Goal: Task Accomplishment & Management: Complete application form

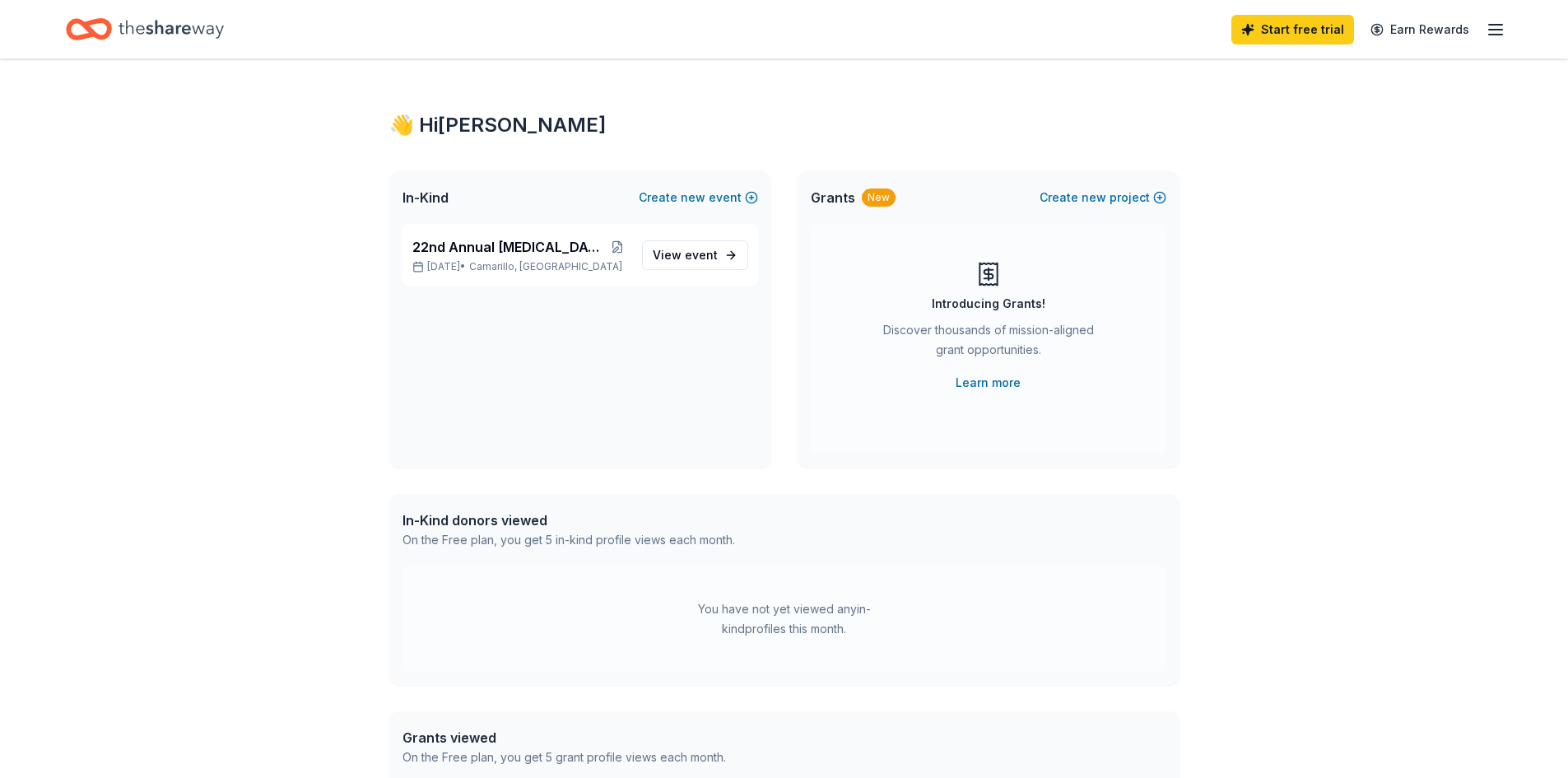
click at [868, 201] on div "New" at bounding box center [879, 197] width 34 height 18
drag, startPoint x: 837, startPoint y: 196, endPoint x: 840, endPoint y: 205, distance: 9.5
click at [837, 196] on span "Grants" at bounding box center [833, 197] width 45 height 20
click at [682, 257] on span "View event" at bounding box center [685, 256] width 65 height 20
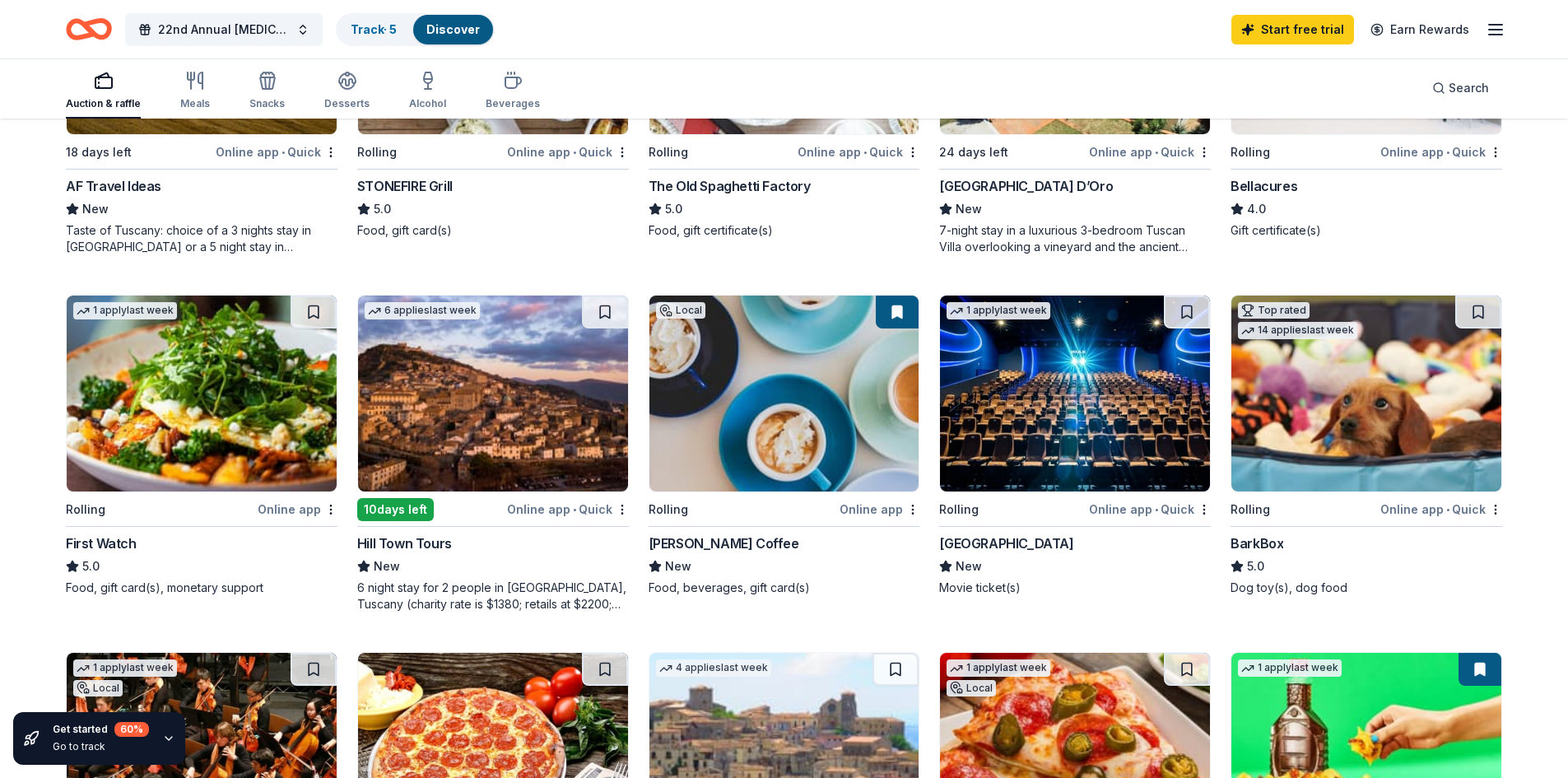
scroll to position [823, 0]
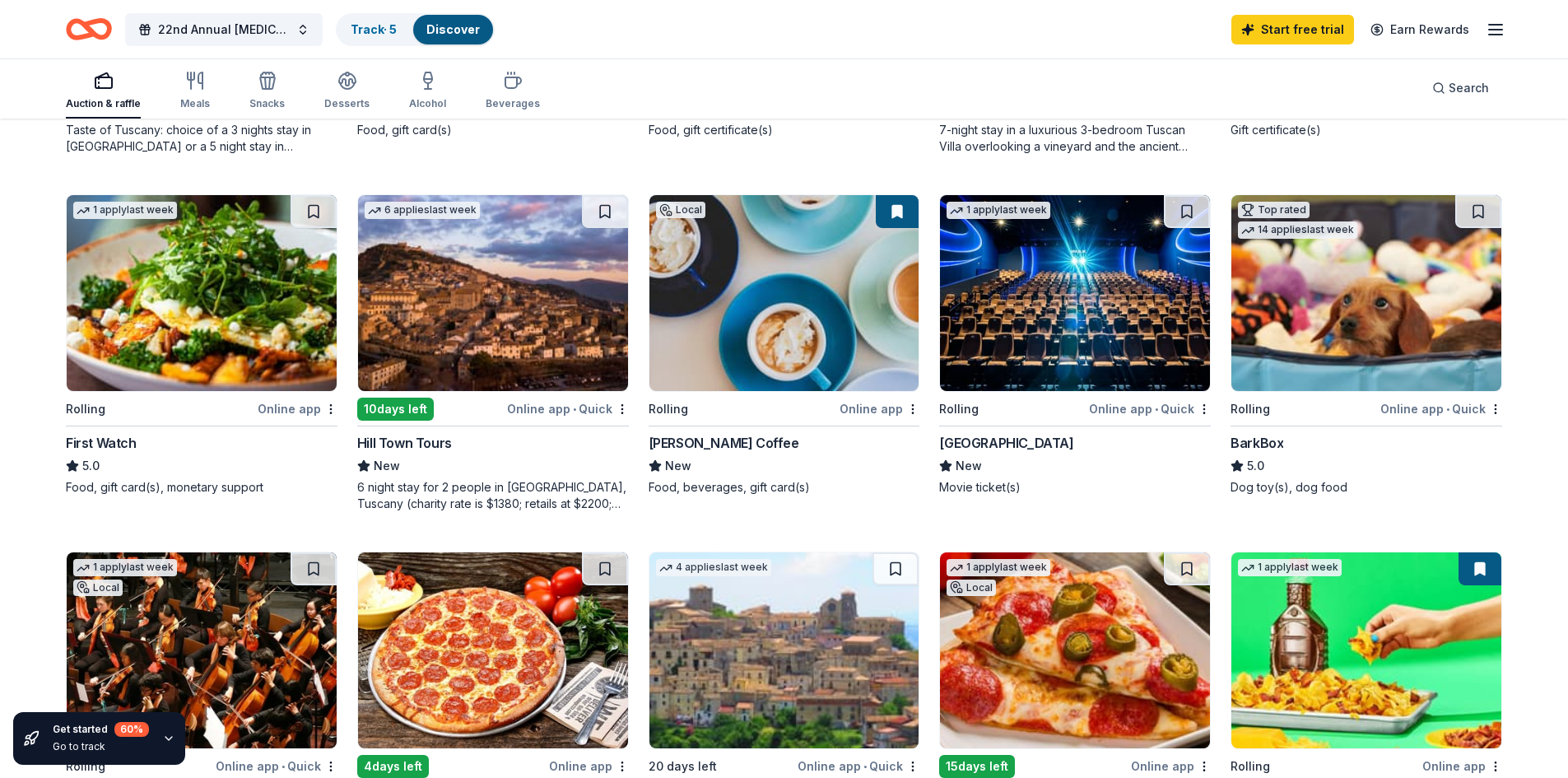
click at [1059, 330] on img at bounding box center [1075, 293] width 270 height 196
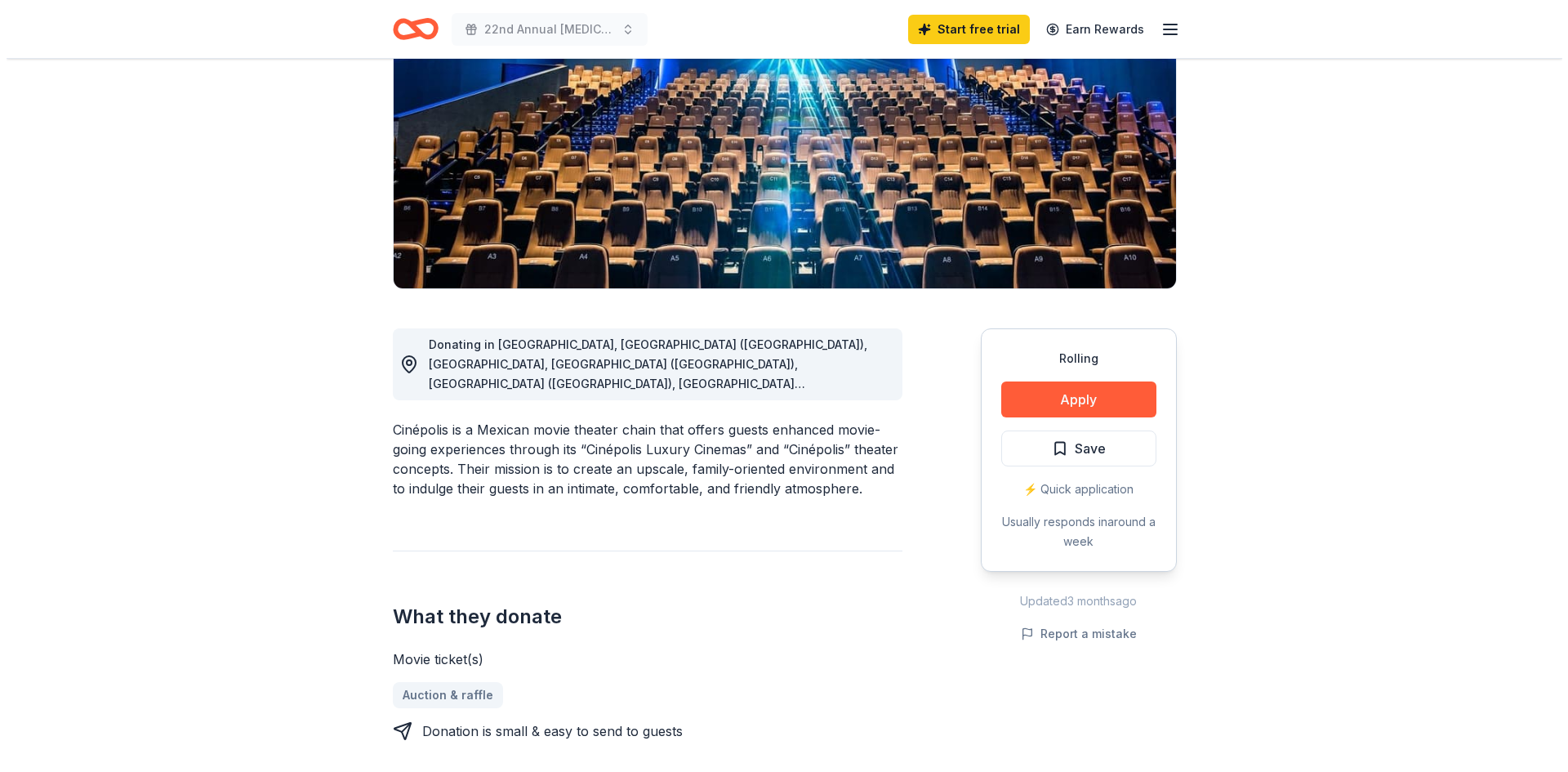
scroll to position [245, 0]
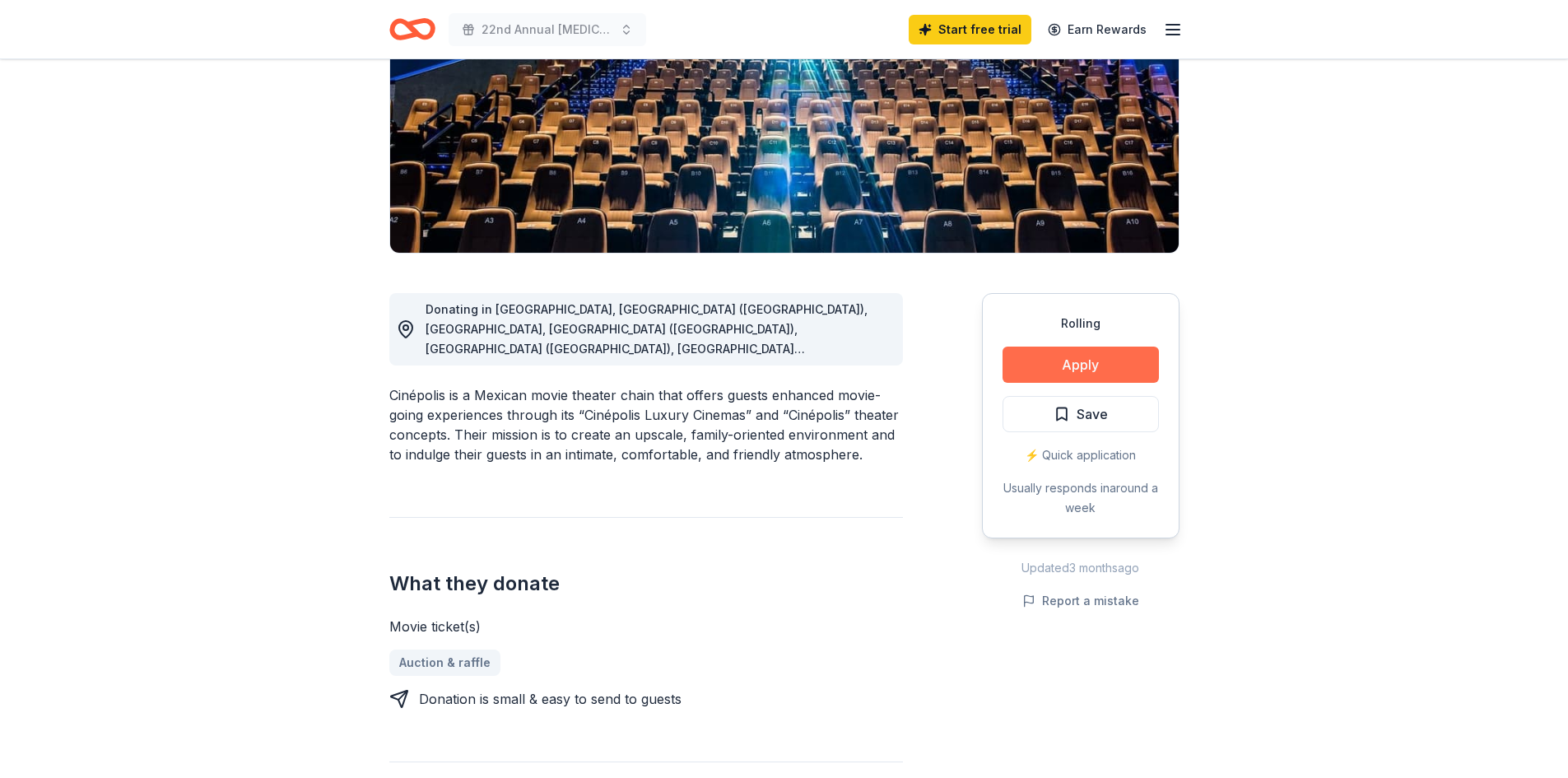
click at [1080, 364] on button "Apply" at bounding box center [1080, 364] width 156 height 37
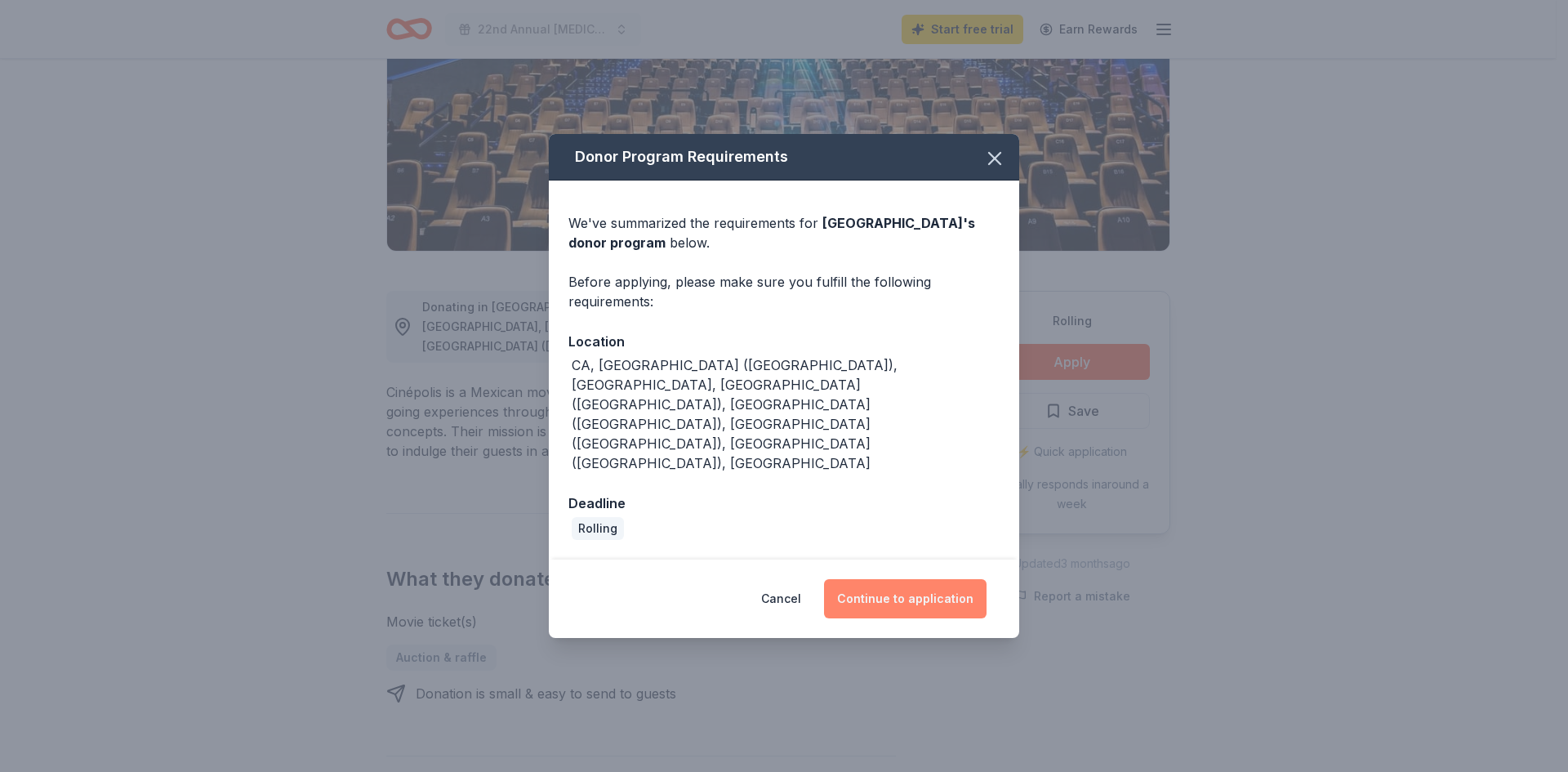
click at [872, 579] on button "Continue to application" at bounding box center [905, 598] width 162 height 39
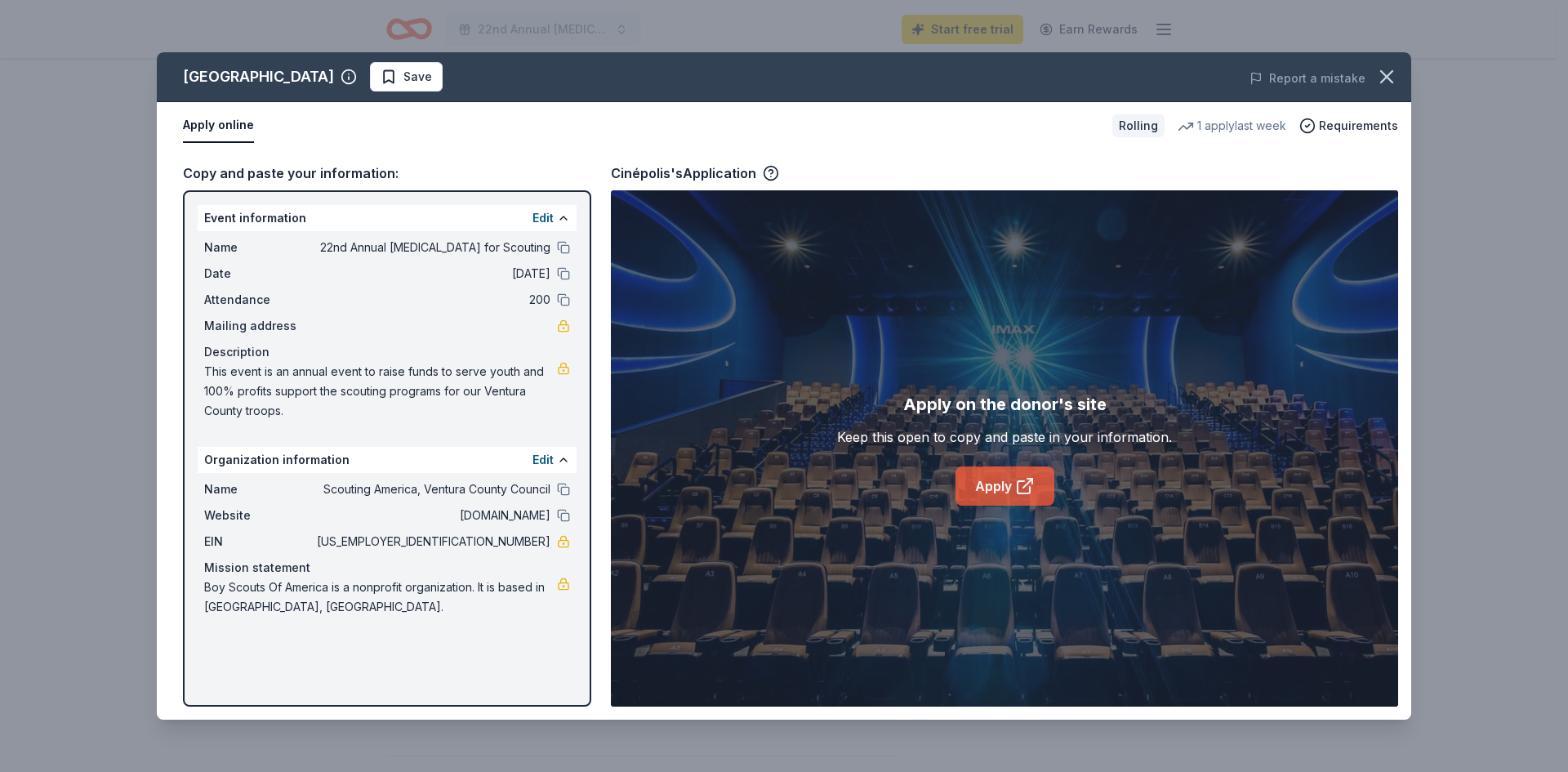
click at [996, 481] on link "Apply" at bounding box center [1005, 486] width 99 height 39
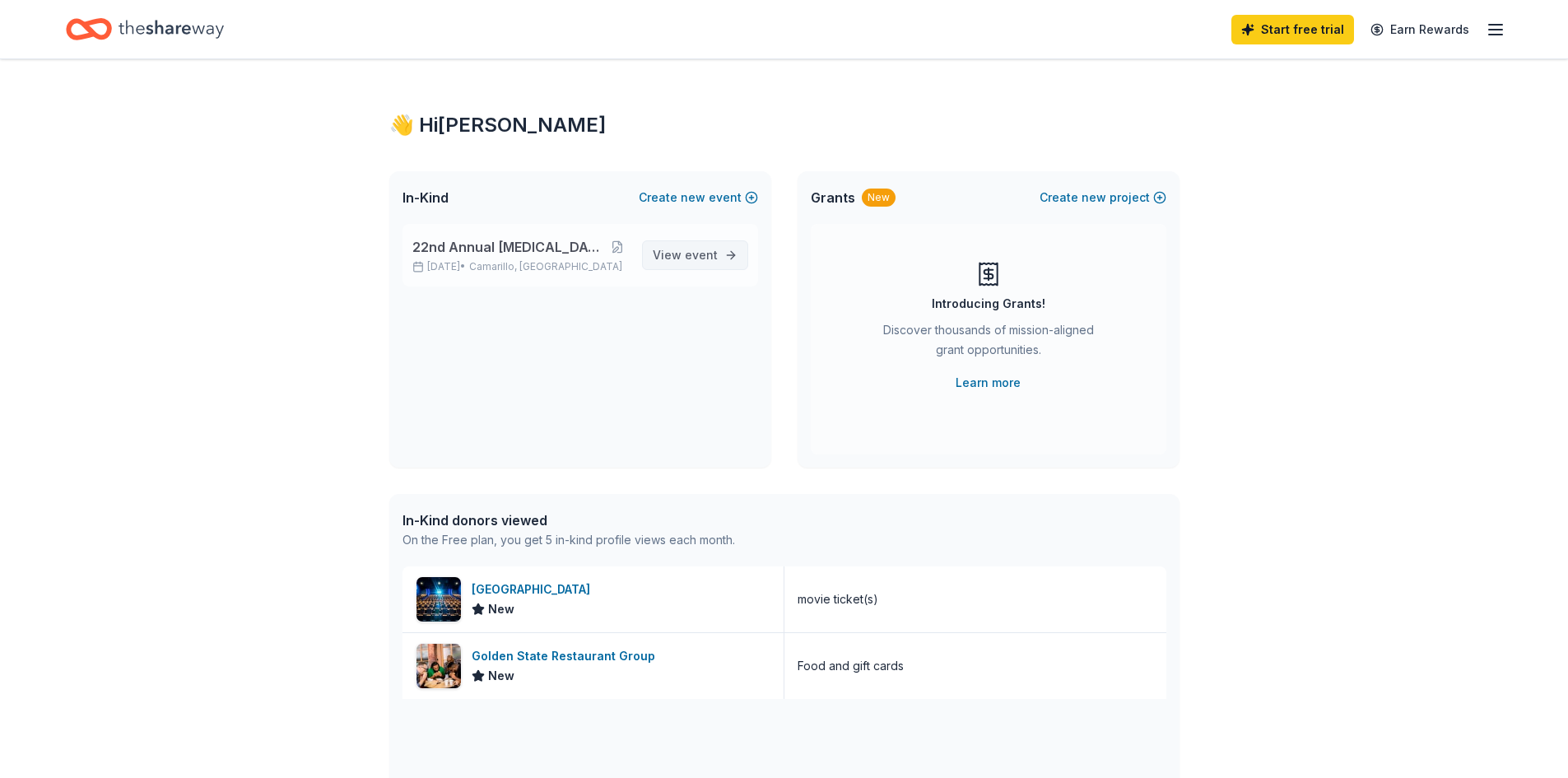
click at [688, 258] on span "event" at bounding box center [701, 254] width 33 height 14
